Goal: Communication & Community: Answer question/provide support

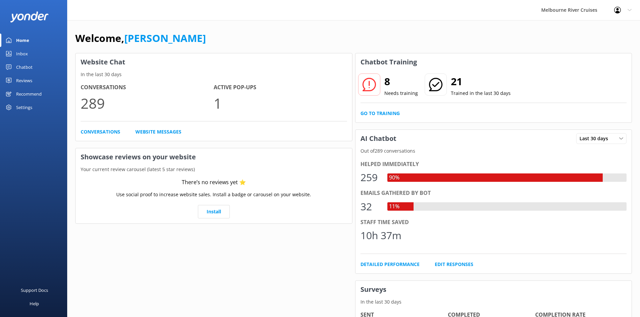
click at [25, 67] on div "Chatbot" at bounding box center [24, 66] width 16 height 13
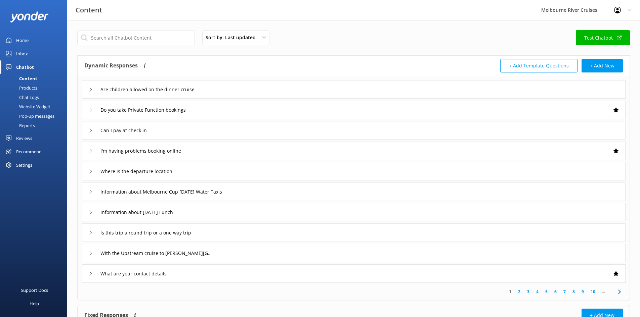
click at [28, 51] on link "Inbox" at bounding box center [33, 53] width 67 height 13
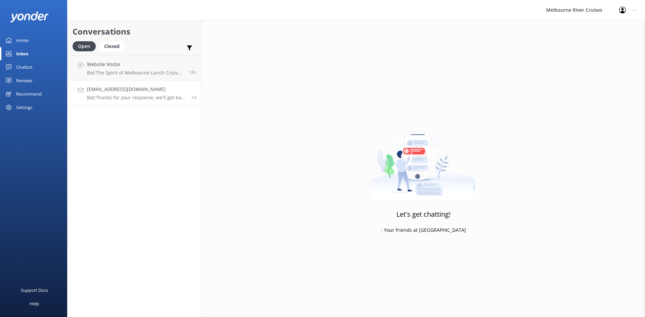
click at [155, 93] on h4 "[EMAIL_ADDRESS][DOMAIN_NAME]" at bounding box center [136, 89] width 99 height 7
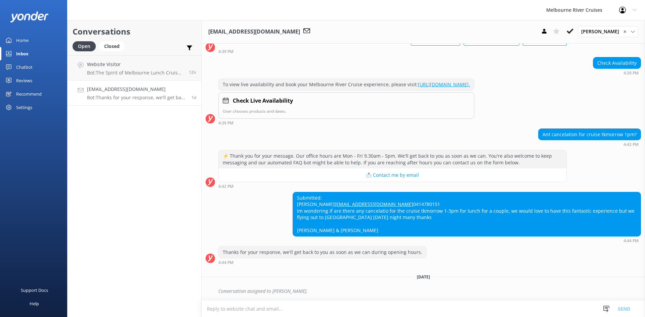
scroll to position [80, 0]
click at [290, 306] on textarea at bounding box center [423, 309] width 443 height 16
click at [254, 306] on textarea at bounding box center [423, 309] width 443 height 16
paste textarea "Hi [PERSON_NAME], Thank you for your patience. Our office hours are [DATE] to […"
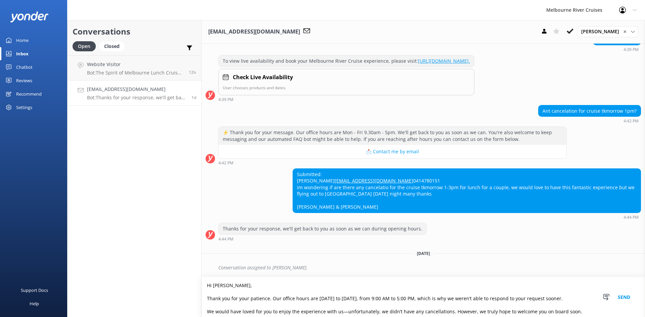
scroll to position [23, 0]
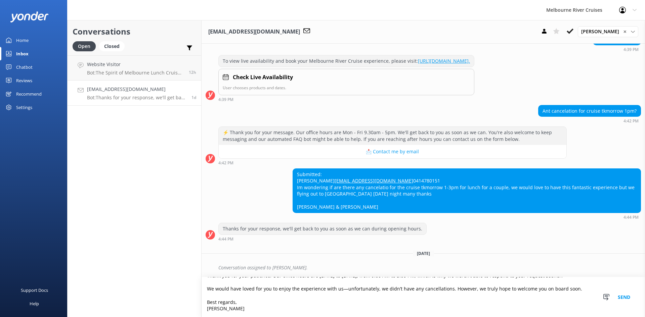
type textarea "Hi [PERSON_NAME], Thank you for your patience. Our office hours are [DATE] to […"
click at [621, 298] on button "Send" at bounding box center [623, 297] width 25 height 40
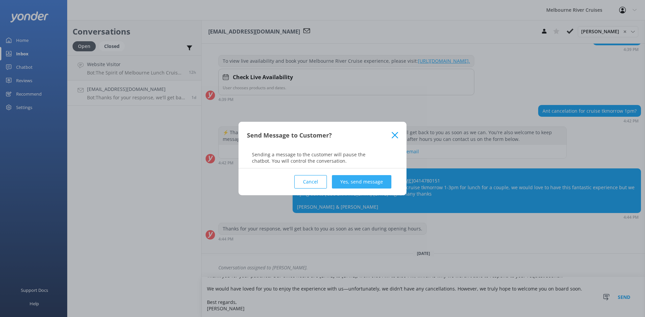
click at [367, 181] on button "Yes, send message" at bounding box center [361, 181] width 59 height 13
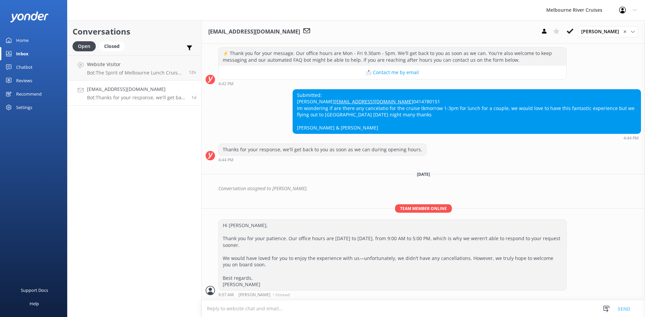
scroll to position [183, 0]
click at [572, 31] on icon at bounding box center [570, 31] width 7 height 7
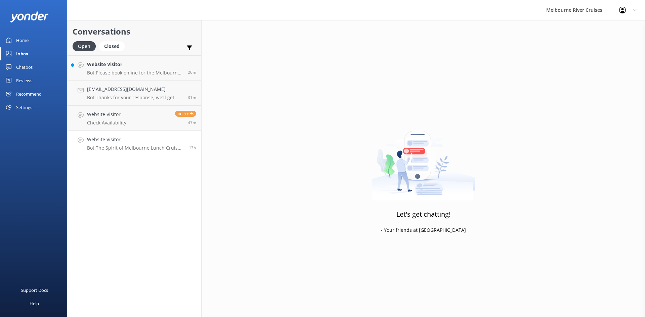
click at [120, 145] on p "Bot: The Spirit of Melbourne Lunch Cruise operates [DATE] afternoons from 1pm t…" at bounding box center [135, 148] width 97 height 6
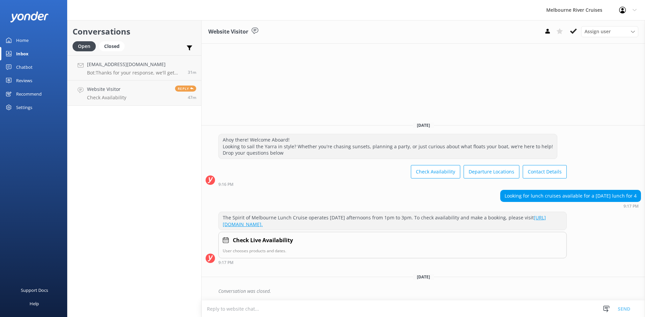
click at [125, 120] on div "Conversations Open Closed Important Assigned to me Unassigned [EMAIL_ADDRESS][D…" at bounding box center [134, 168] width 134 height 297
click at [126, 99] on link "Website Visitor Check Availability Reply 47m" at bounding box center [135, 93] width 134 height 25
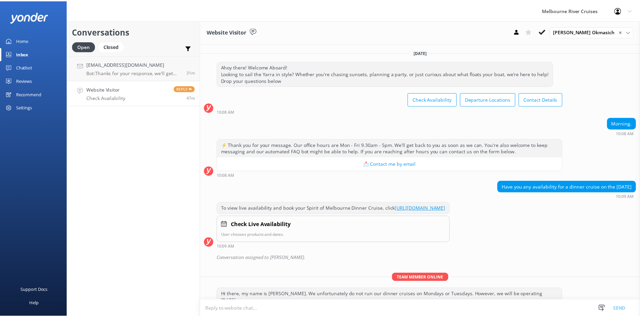
scroll to position [109, 0]
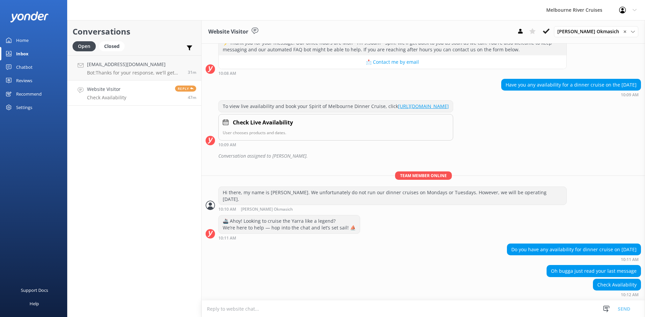
click at [16, 43] on div "Home" at bounding box center [22, 40] width 12 height 13
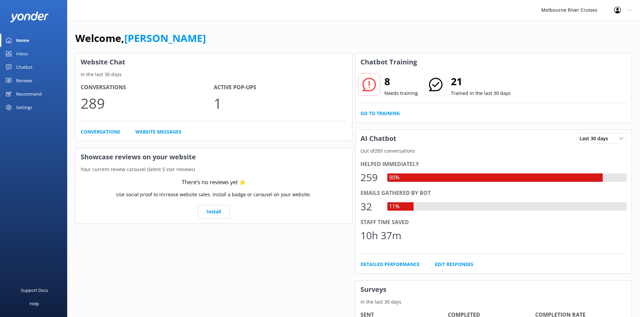
click at [30, 52] on link "Inbox" at bounding box center [33, 53] width 67 height 13
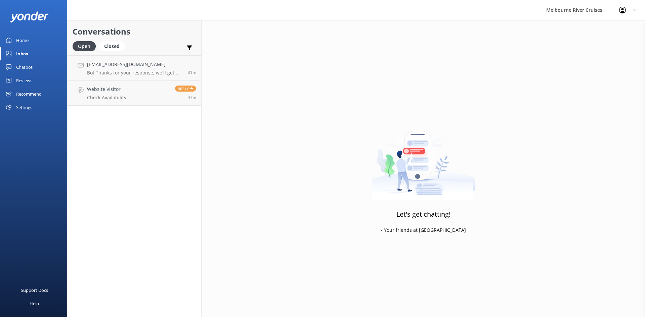
click at [28, 40] on div "Home" at bounding box center [22, 40] width 12 height 13
